Goal: Book appointment/travel/reservation

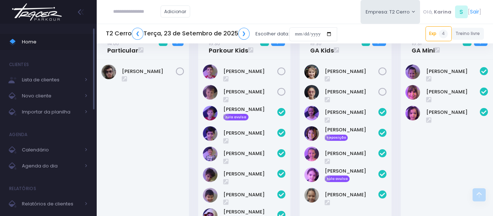
scroll to position [109, 0]
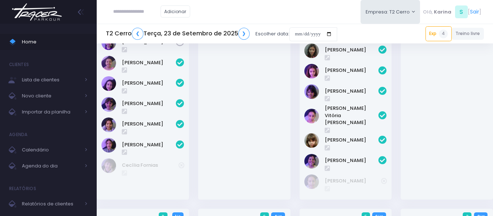
click at [24, 14] on img at bounding box center [36, 12] width 55 height 26
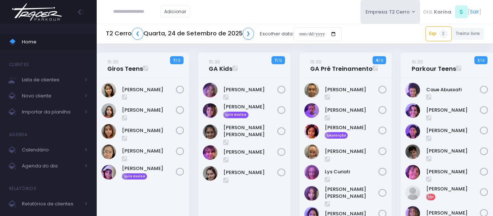
click at [38, 12] on img at bounding box center [36, 12] width 55 height 26
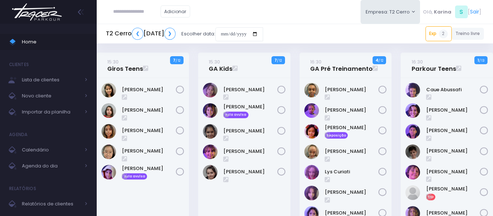
click at [245, 9] on div "Adicionar Empresa: T2 Cerro T1 Faria T2 Cerro T3 Santana T4 Pompeia" at bounding box center [295, 12] width 396 height 24
click at [431, 35] on link "Exp 2" at bounding box center [439, 33] width 26 height 15
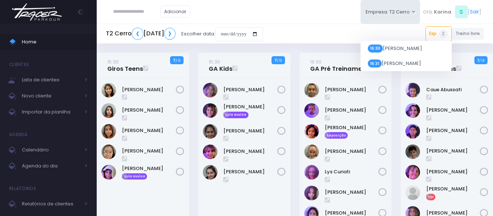
click at [391, 36] on div "T2 Cerro ❮ Quarta, 24 de Setembro de 2025 ❯ Escolher data: Exp 2 16:30 Ian Meir…" at bounding box center [295, 34] width 396 height 17
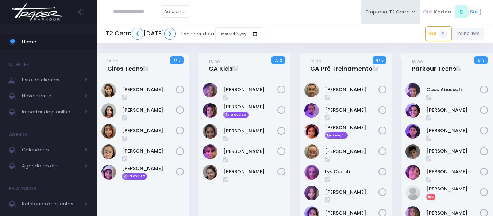
click at [28, 12] on img at bounding box center [36, 12] width 55 height 26
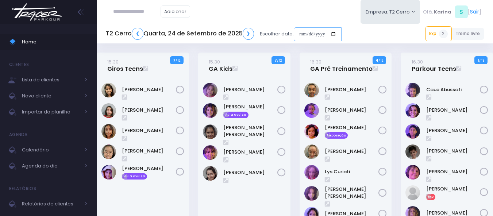
click at [326, 31] on input "date" at bounding box center [318, 34] width 48 height 14
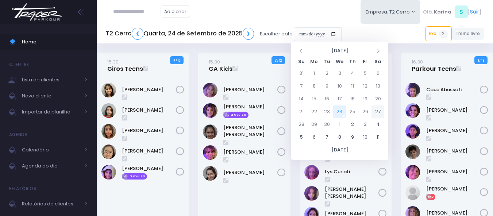
click at [379, 112] on td "27" at bounding box center [378, 111] width 13 height 13
type input "**********"
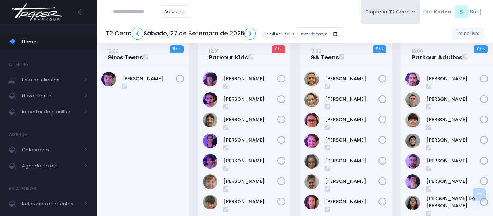
scroll to position [803, 0]
